Goal: Find specific page/section: Find specific page/section

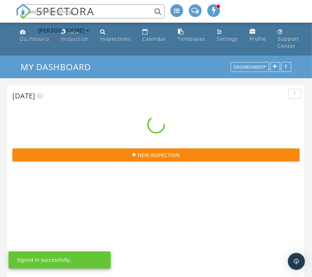
scroll to position [1082, 323]
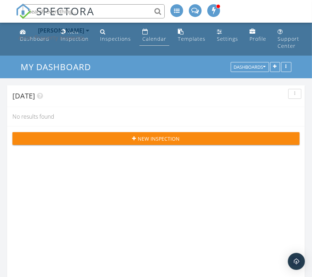
click at [146, 34] on link "Calendar" at bounding box center [154, 36] width 30 height 20
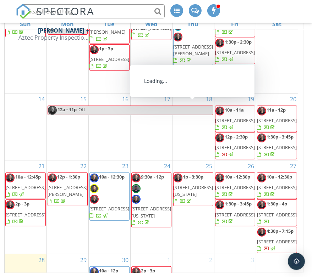
scroll to position [197, 0]
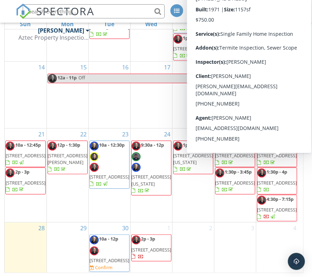
click at [280, 180] on span "[STREET_ADDRESS]" at bounding box center [277, 183] width 40 height 6
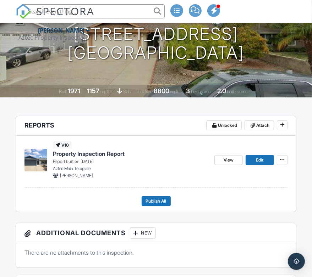
click at [104, 153] on span "Property Inspection Report" at bounding box center [89, 154] width 72 height 8
